Goal: Task Accomplishment & Management: Manage account settings

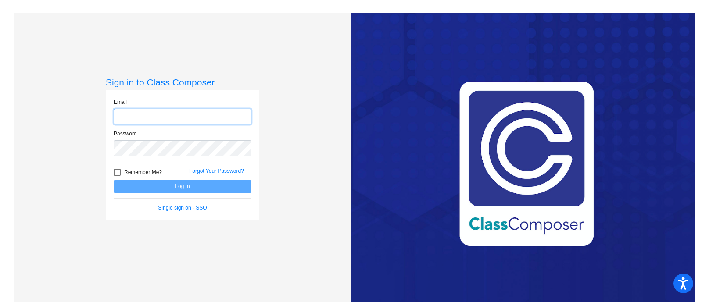
type input "[EMAIL_ADDRESS][DOMAIN_NAME]"
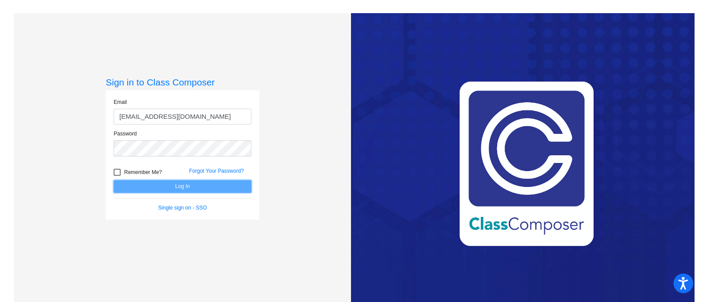
click at [144, 183] on button "Log In" at bounding box center [183, 186] width 138 height 13
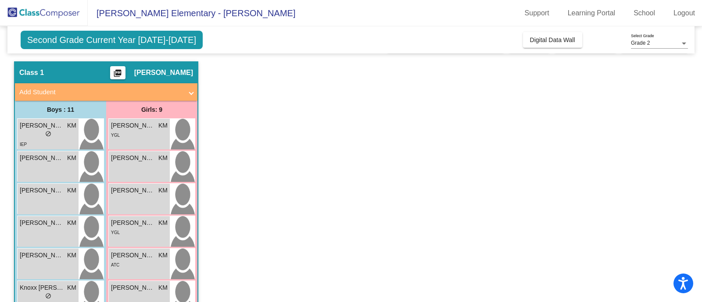
scroll to position [22, 0]
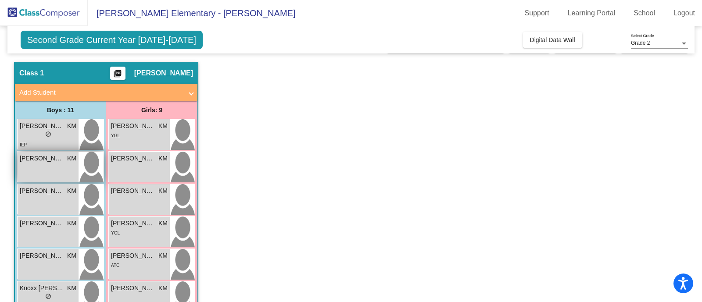
click at [48, 170] on div "[PERSON_NAME] KM lock do_not_disturb_alt" at bounding box center [48, 167] width 61 height 31
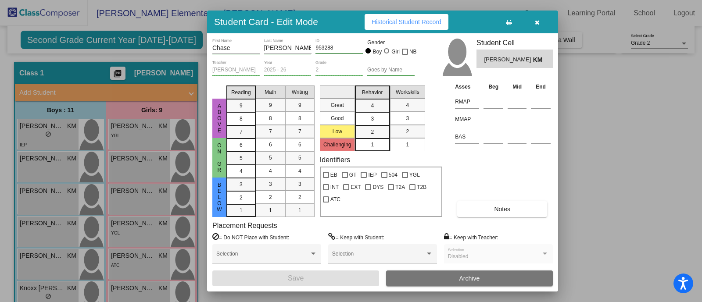
click at [536, 21] on icon "button" at bounding box center [537, 22] width 5 height 6
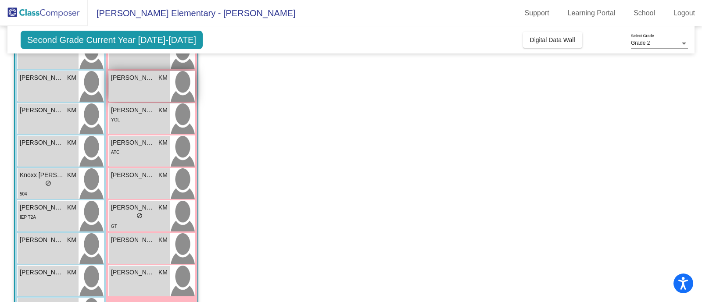
scroll to position [135, 0]
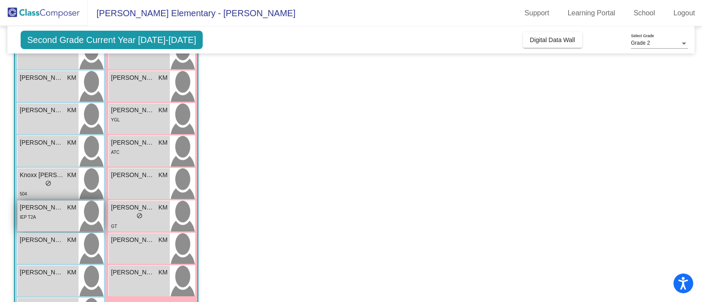
click at [40, 219] on div "IEP T2A" at bounding box center [48, 216] width 57 height 9
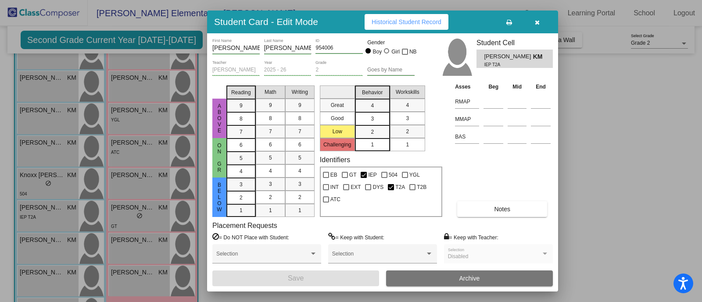
click at [535, 24] on icon "button" at bounding box center [537, 22] width 5 height 6
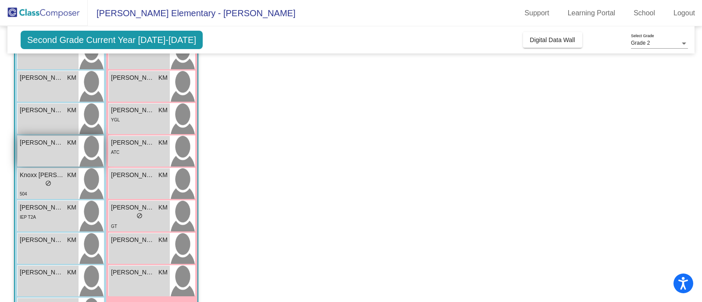
click at [46, 148] on div "Kaedyn [PERSON_NAME] lock do_not_disturb_alt" at bounding box center [48, 151] width 61 height 31
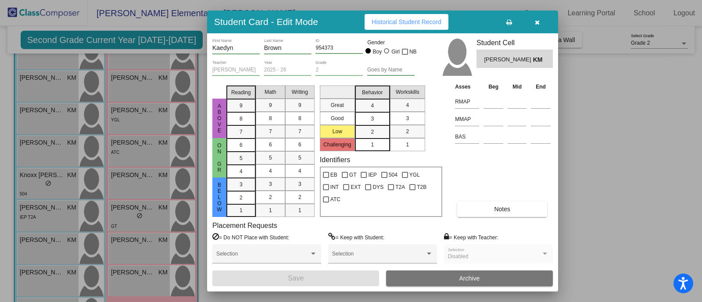
click at [54, 121] on div at bounding box center [351, 151] width 702 height 302
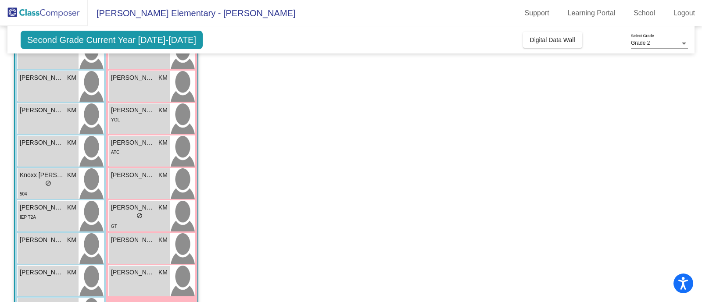
click at [54, 121] on div "[PERSON_NAME] KM lock do_not_disturb_alt" at bounding box center [48, 119] width 61 height 31
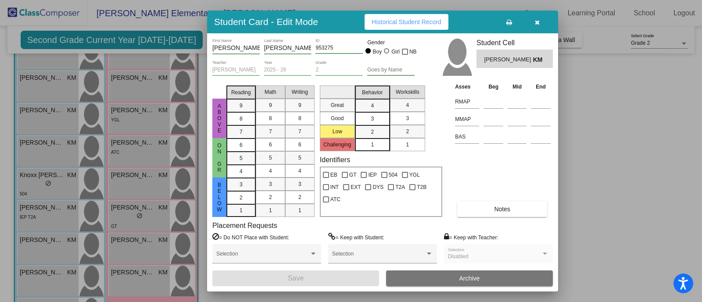
click at [50, 82] on div at bounding box center [351, 151] width 702 height 302
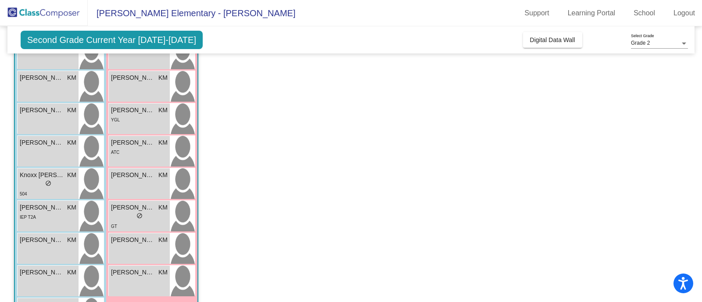
click at [50, 82] on div "[PERSON_NAME] KM lock do_not_disturb_alt" at bounding box center [48, 86] width 61 height 31
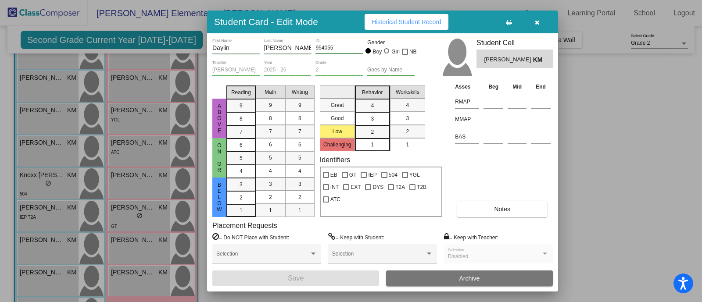
click at [49, 284] on div at bounding box center [351, 151] width 702 height 302
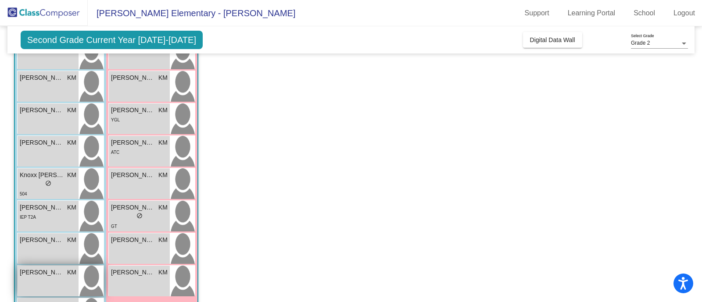
click at [46, 279] on div "[PERSON_NAME] KM lock do_not_disturb_alt" at bounding box center [48, 281] width 61 height 31
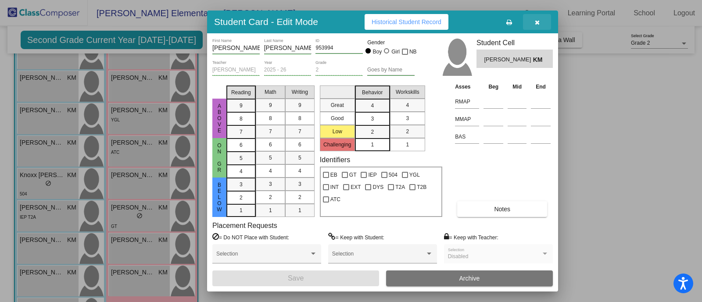
click at [541, 25] on button "button" at bounding box center [537, 22] width 28 height 16
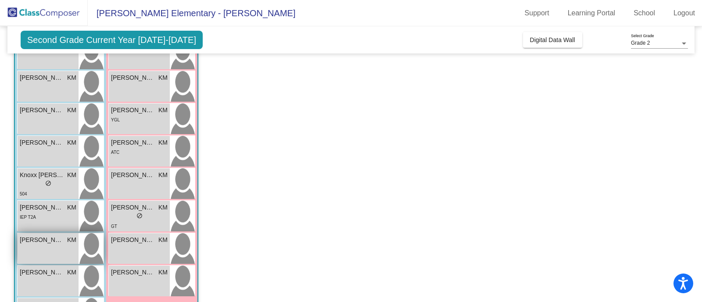
click at [62, 252] on div "[PERSON_NAME] KM lock do_not_disturb_alt" at bounding box center [48, 249] width 61 height 31
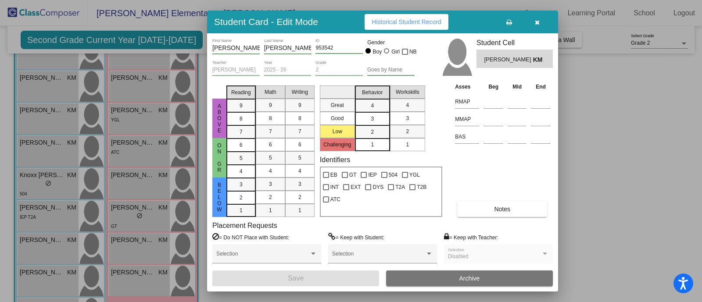
click at [135, 282] on div at bounding box center [351, 151] width 702 height 302
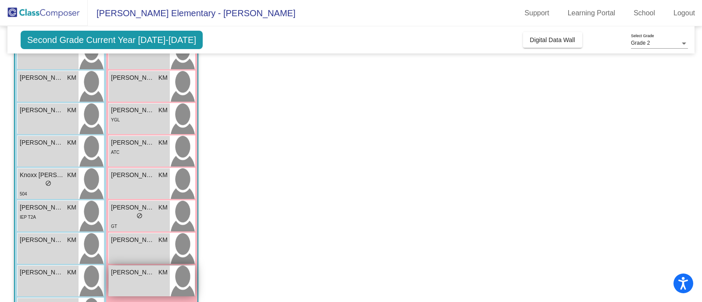
drag, startPoint x: 135, startPoint y: 281, endPoint x: 134, endPoint y: 276, distance: 5.3
click at [134, 276] on span "[PERSON_NAME]" at bounding box center [133, 272] width 44 height 9
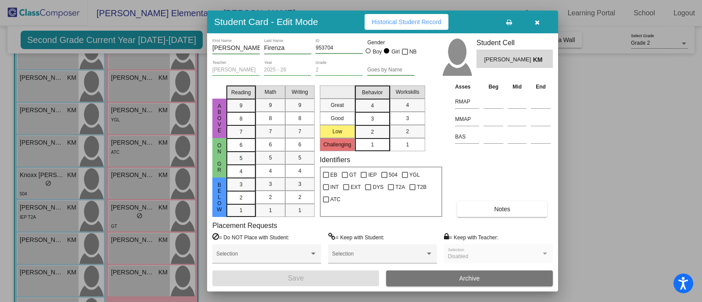
click at [129, 255] on div at bounding box center [351, 151] width 702 height 302
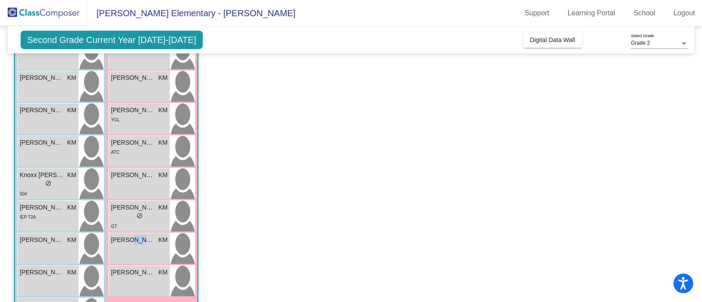
click at [129, 255] on div "[PERSON_NAME] KM lock do_not_disturb_alt" at bounding box center [139, 249] width 61 height 31
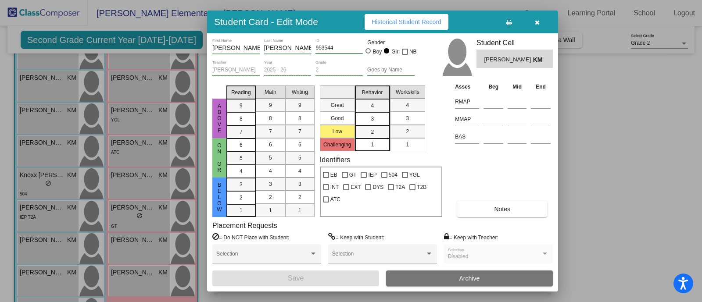
click at [121, 222] on div at bounding box center [351, 151] width 702 height 302
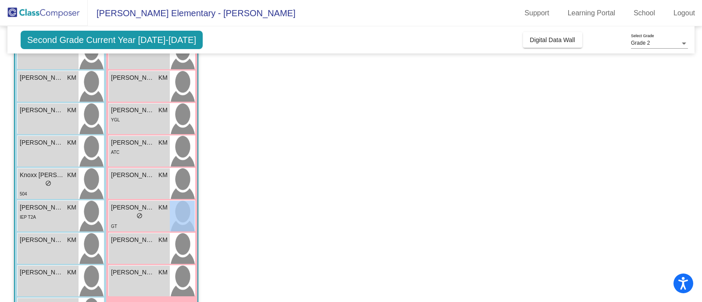
click at [121, 222] on div "GT" at bounding box center [139, 226] width 57 height 9
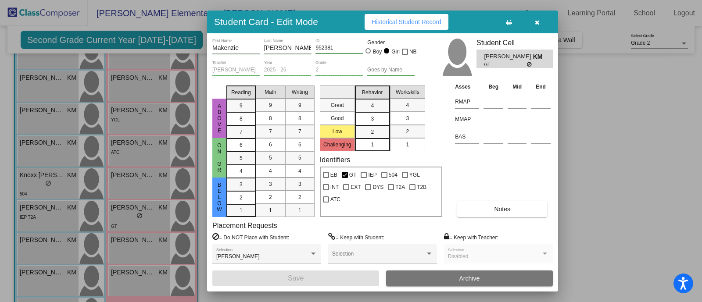
click at [125, 181] on div at bounding box center [351, 151] width 702 height 302
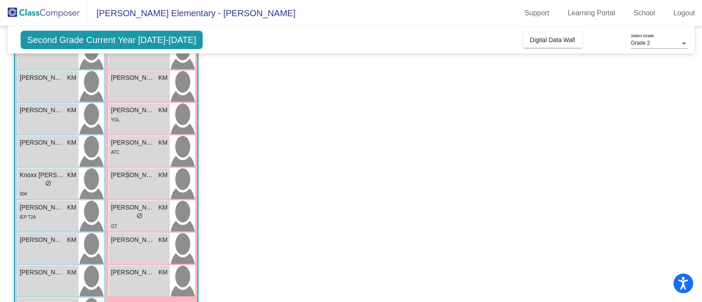
click at [125, 181] on div "[PERSON_NAME] KM lock do_not_disturb_alt" at bounding box center [139, 184] width 61 height 31
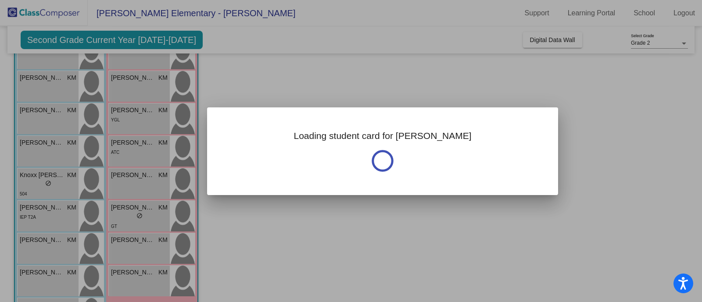
click at [125, 153] on div at bounding box center [351, 151] width 702 height 302
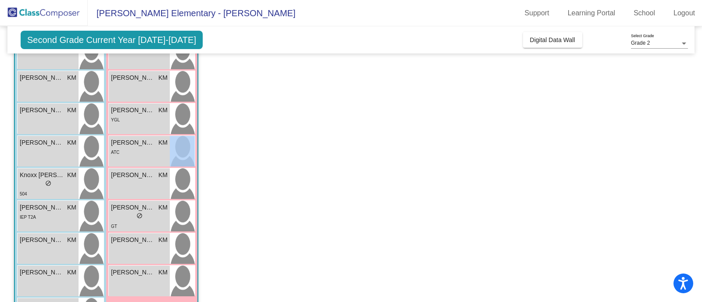
click at [125, 153] on div "ATC" at bounding box center [139, 151] width 57 height 9
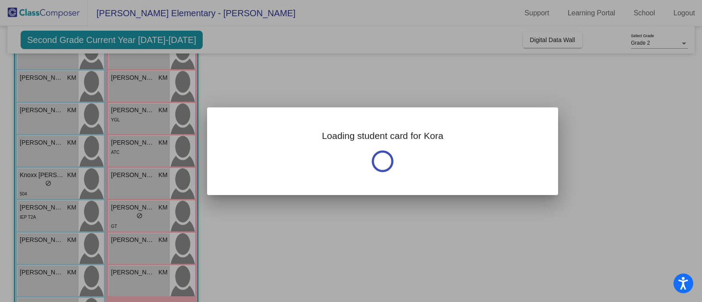
click at [125, 153] on div at bounding box center [351, 151] width 702 height 302
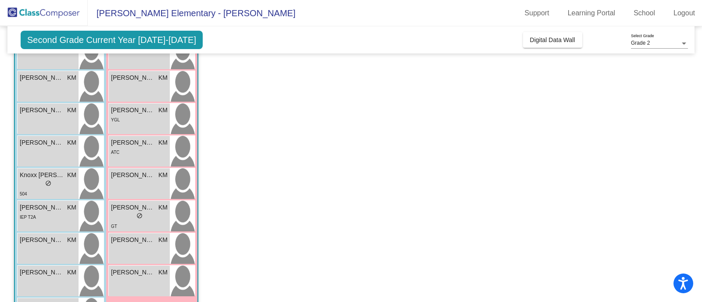
click at [125, 153] on div "ATC" at bounding box center [139, 151] width 57 height 9
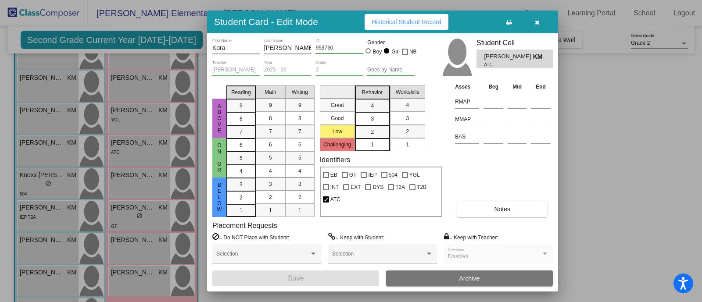
click at [131, 121] on div at bounding box center [351, 151] width 702 height 302
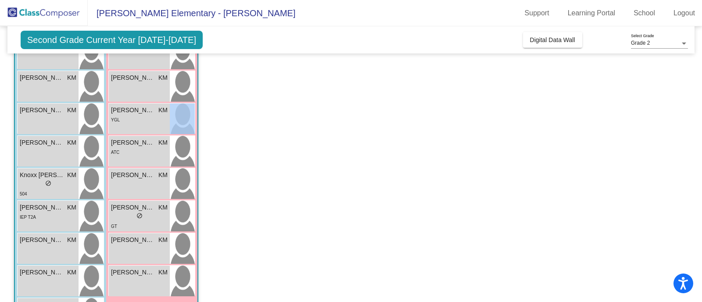
click at [131, 121] on div "YGL" at bounding box center [139, 119] width 57 height 9
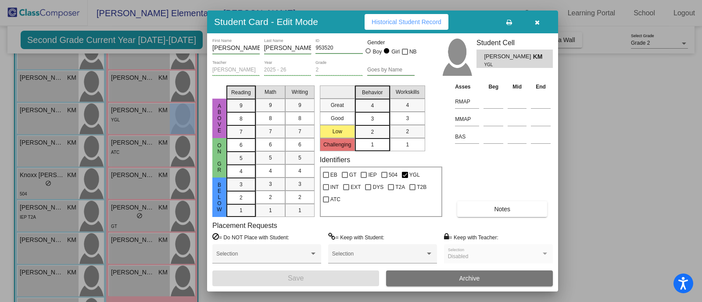
click at [529, 236] on div "= Keep with Teacher: Disabled Selection" at bounding box center [498, 252] width 109 height 38
click at [527, 255] on div "Disabled" at bounding box center [494, 257] width 93 height 6
click at [527, 263] on div "Disabled Selection" at bounding box center [498, 256] width 101 height 16
click at [528, 263] on div "Disabled Selection" at bounding box center [498, 256] width 101 height 16
click at [537, 19] on icon "button" at bounding box center [537, 22] width 5 height 6
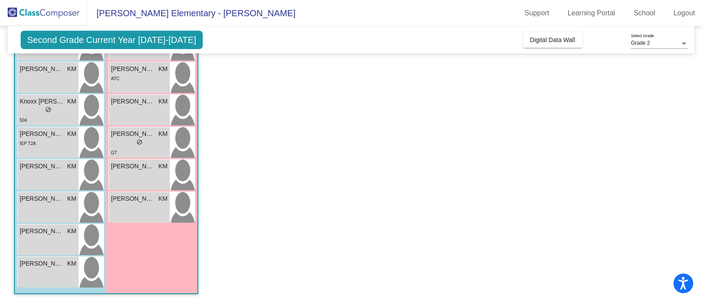
scroll to position [0, 0]
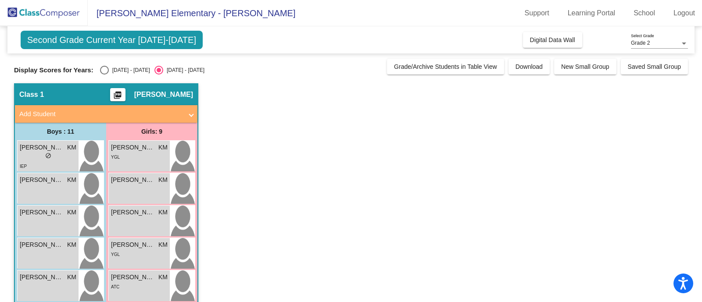
click at [141, 97] on span "[PERSON_NAME]" at bounding box center [163, 94] width 59 height 9
click at [77, 120] on mat-expansion-panel-header "Add Student" at bounding box center [106, 114] width 183 height 18
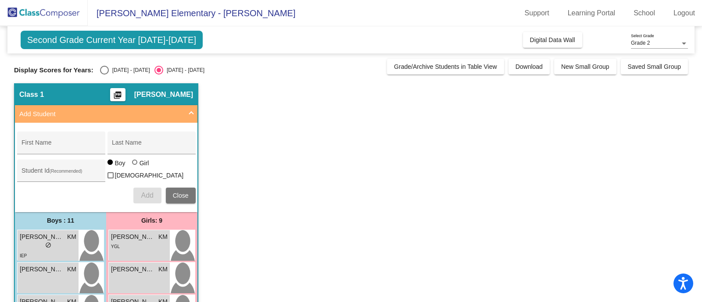
click at [152, 97] on span "[PERSON_NAME]" at bounding box center [163, 94] width 59 height 9
drag, startPoint x: 273, startPoint y: 168, endPoint x: 548, endPoint y: 188, distance: 275.1
click at [103, 70] on div "Select an option" at bounding box center [104, 70] width 9 height 9
click at [104, 75] on input "[DATE] - [DATE]" at bounding box center [104, 75] width 0 height 0
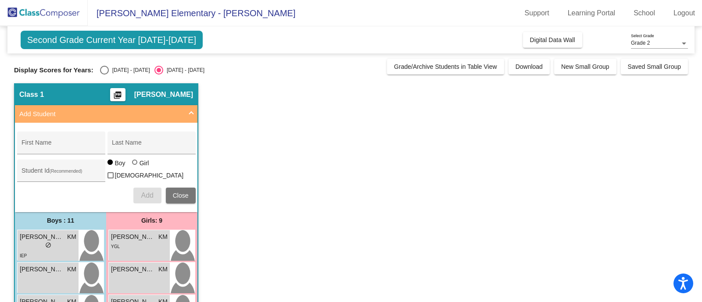
radio input "true"
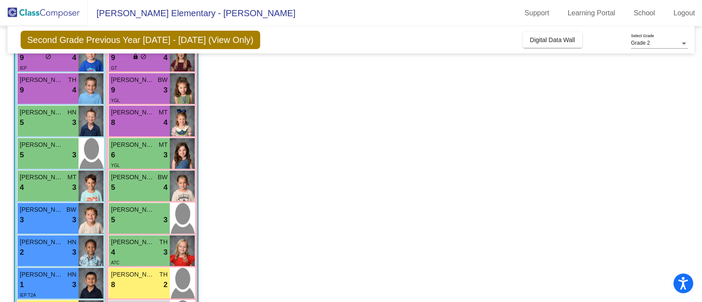
scroll to position [190, 0]
click at [131, 154] on div "6 lock do_not_disturb_alt 3" at bounding box center [139, 155] width 57 height 11
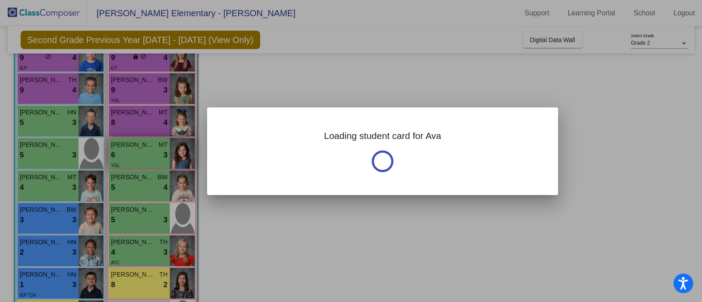
click at [131, 154] on div at bounding box center [351, 151] width 702 height 302
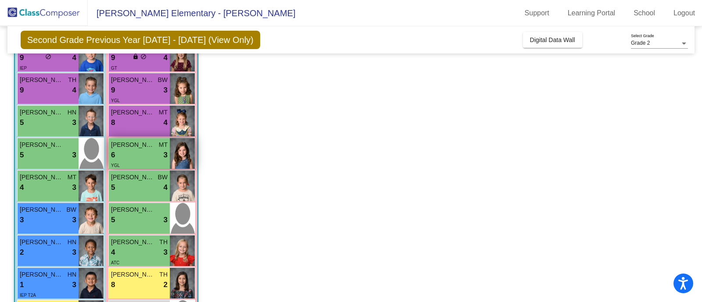
click at [141, 141] on span "[PERSON_NAME]" at bounding box center [133, 144] width 44 height 9
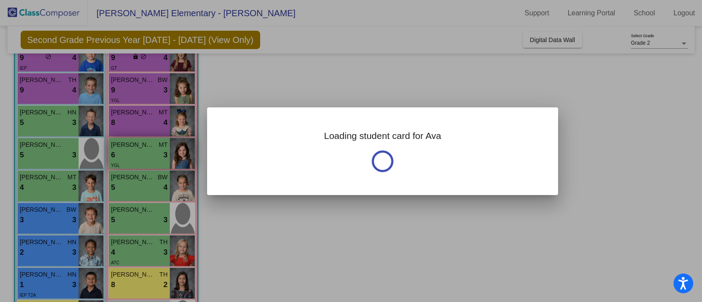
click at [141, 141] on div at bounding box center [351, 151] width 702 height 302
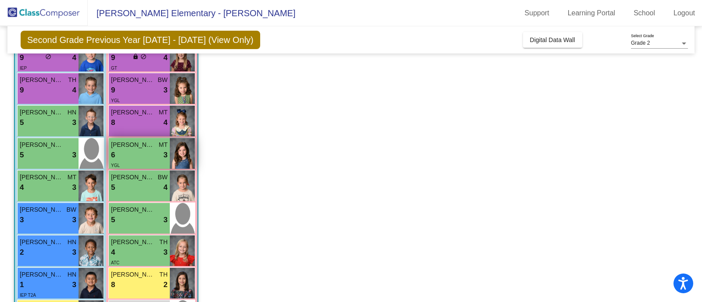
click at [141, 141] on span "[PERSON_NAME]" at bounding box center [133, 144] width 44 height 9
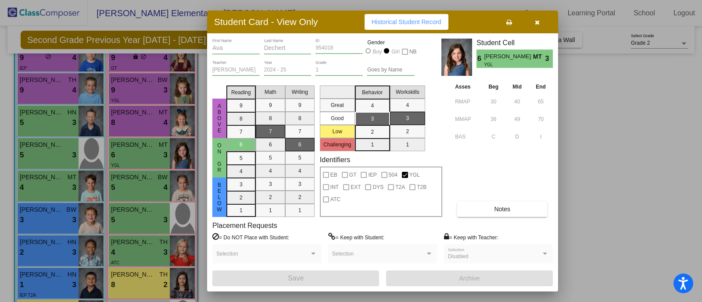
click at [133, 177] on div at bounding box center [351, 151] width 702 height 302
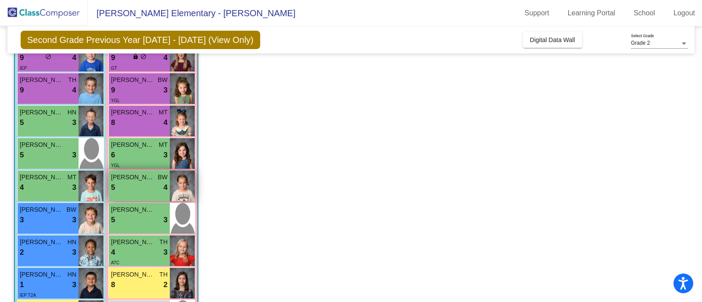
click at [139, 187] on div "5 lock do_not_disturb_alt 4" at bounding box center [139, 187] width 57 height 11
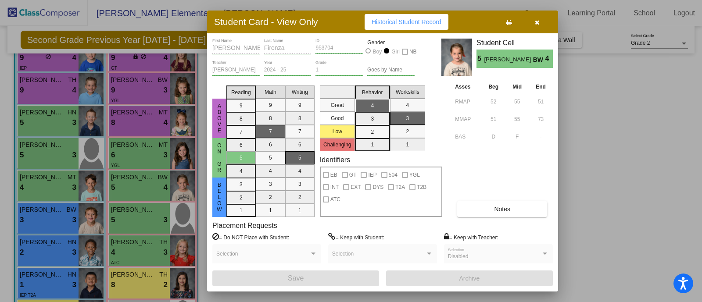
click at [30, 88] on div at bounding box center [351, 151] width 702 height 302
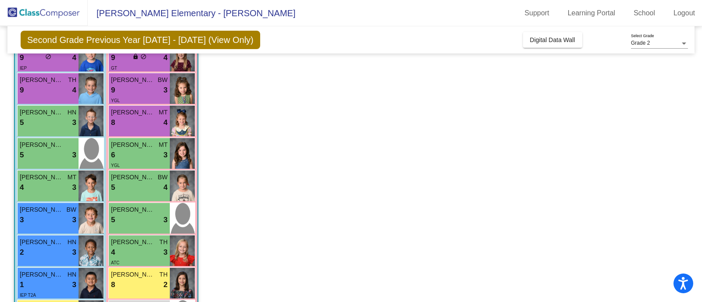
click at [30, 88] on div "9 lock do_not_disturb_alt 4" at bounding box center [48, 90] width 57 height 11
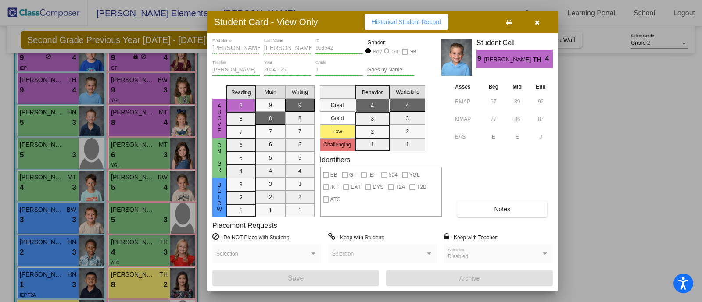
click at [540, 17] on button "button" at bounding box center [537, 22] width 28 height 16
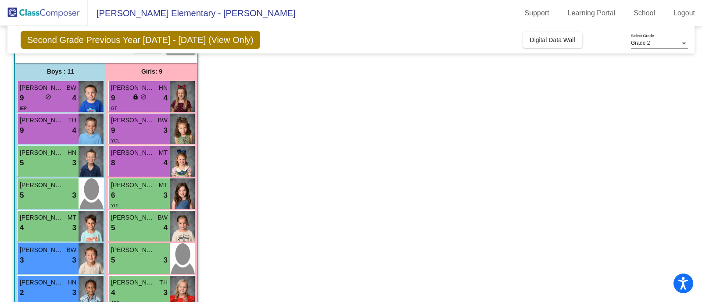
scroll to position [149, 0]
click at [54, 158] on div "5 lock do_not_disturb_alt 3" at bounding box center [48, 163] width 57 height 11
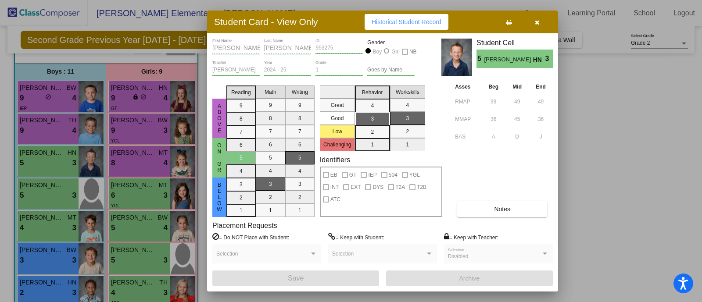
click at [535, 18] on span "button" at bounding box center [537, 21] width 5 height 7
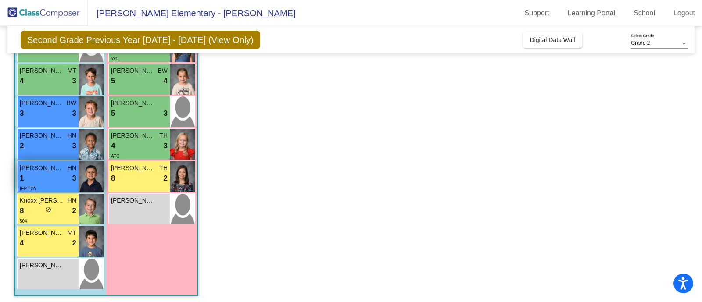
scroll to position [296, 0]
